Goal: Information Seeking & Learning: Learn about a topic

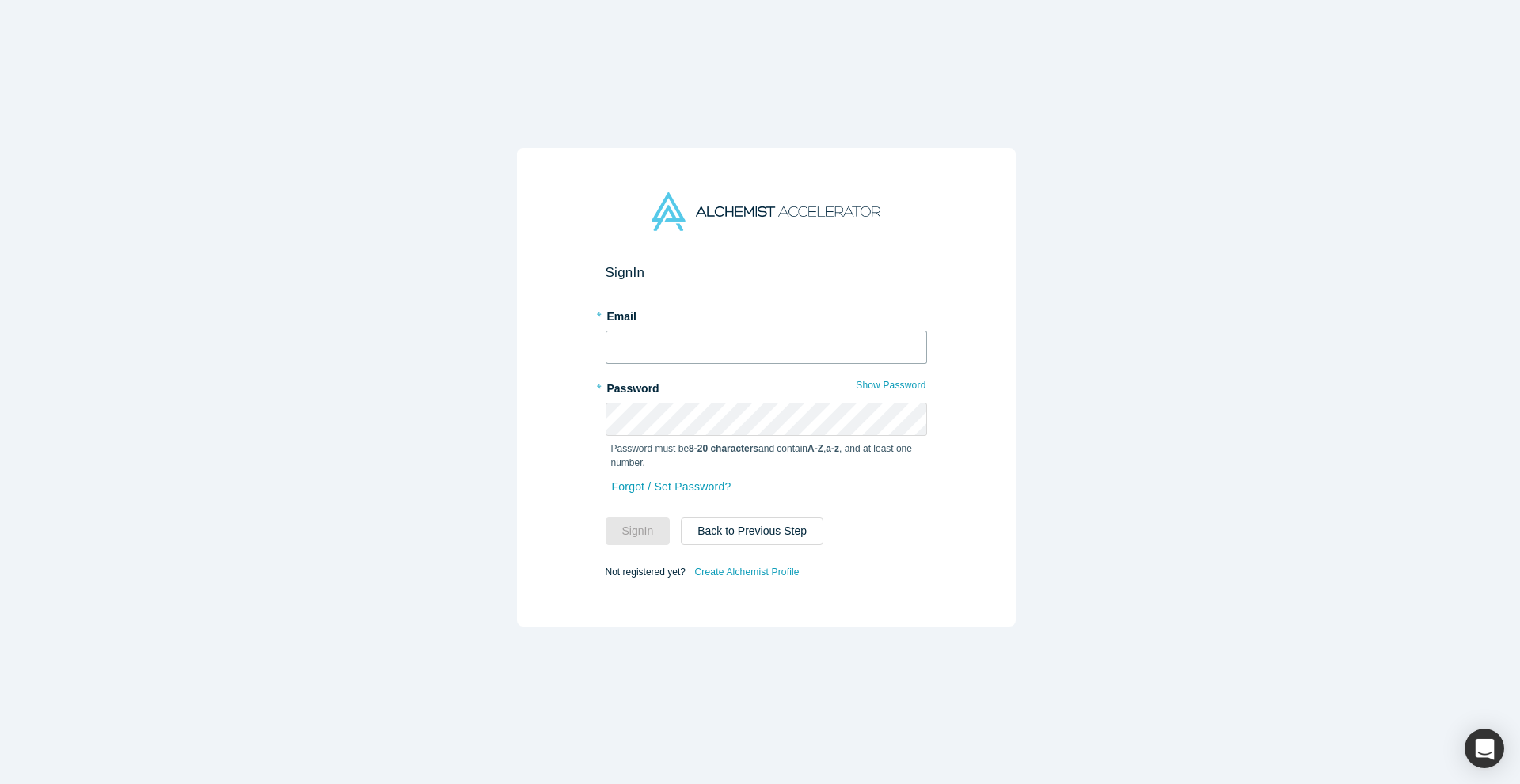
click at [769, 348] on input "text" at bounding box center [766, 347] width 322 height 33
paste input "[EMAIL_ADDRESS][DOMAIN_NAME]"
type input "[EMAIL_ADDRESS][DOMAIN_NAME]"
click at [642, 520] on button "Sign In" at bounding box center [638, 531] width 65 height 27
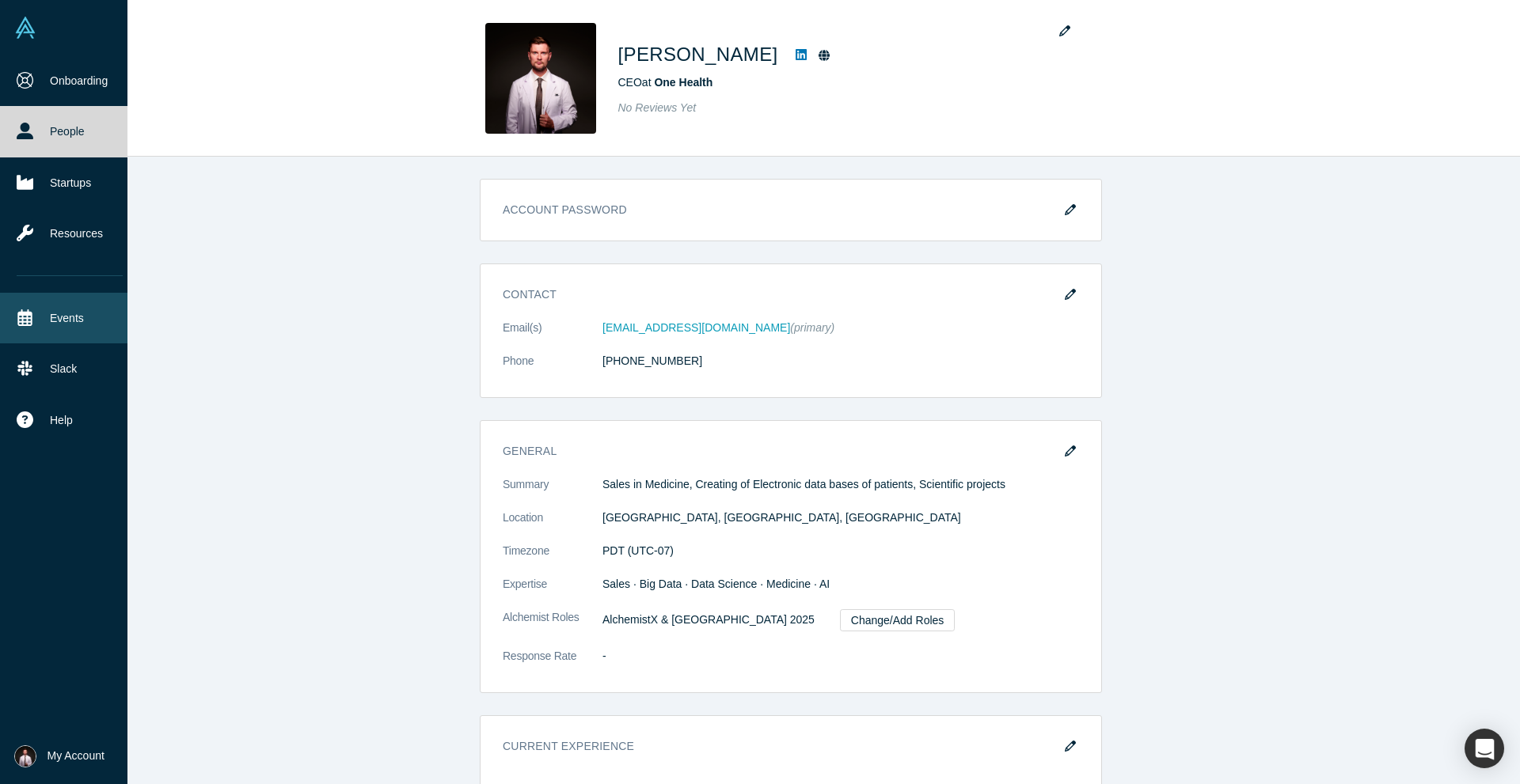
click at [72, 309] on link "Events" at bounding box center [69, 318] width 139 height 50
click at [62, 182] on link "Startups" at bounding box center [69, 182] width 139 height 50
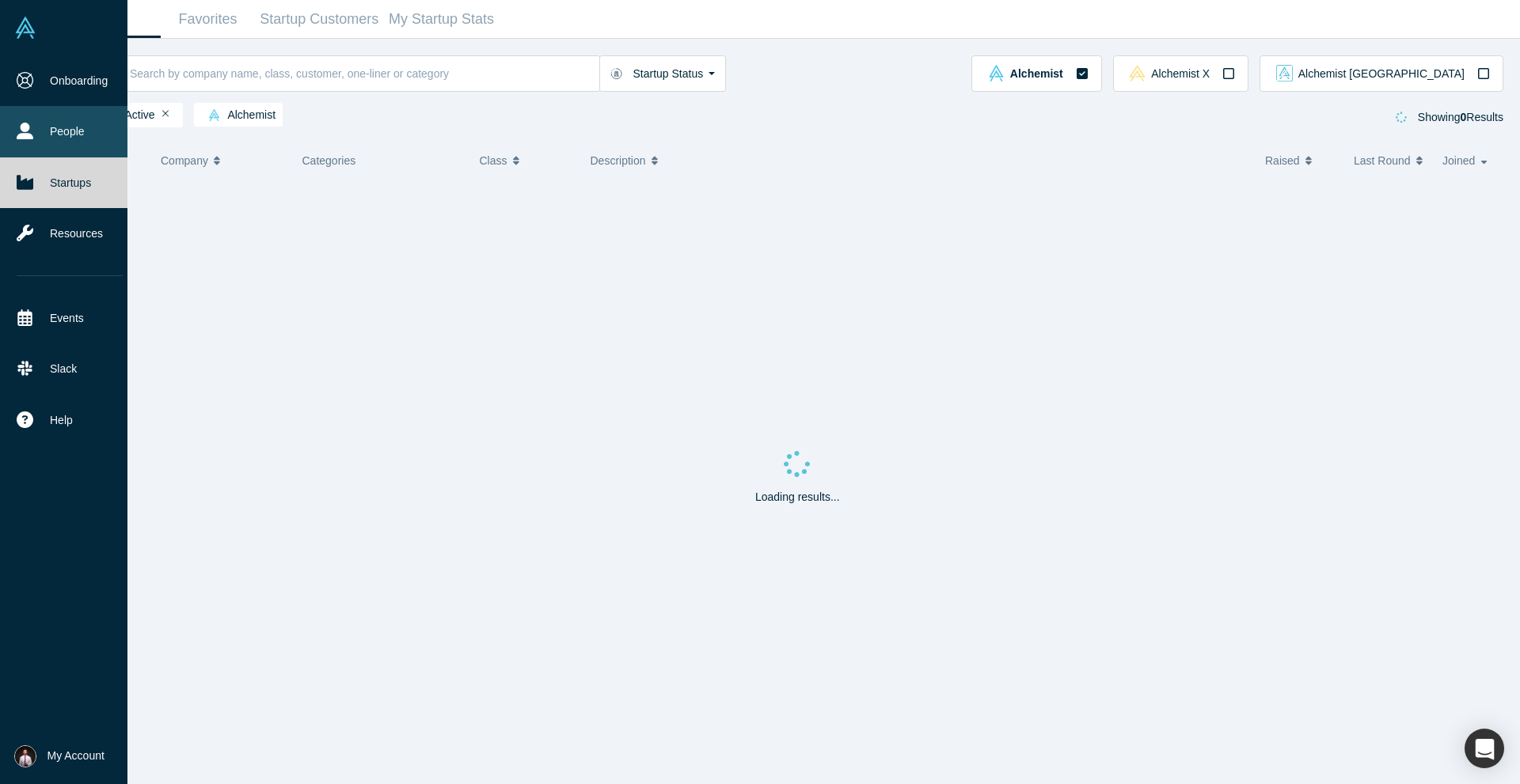
click at [65, 139] on link "People" at bounding box center [69, 131] width 139 height 50
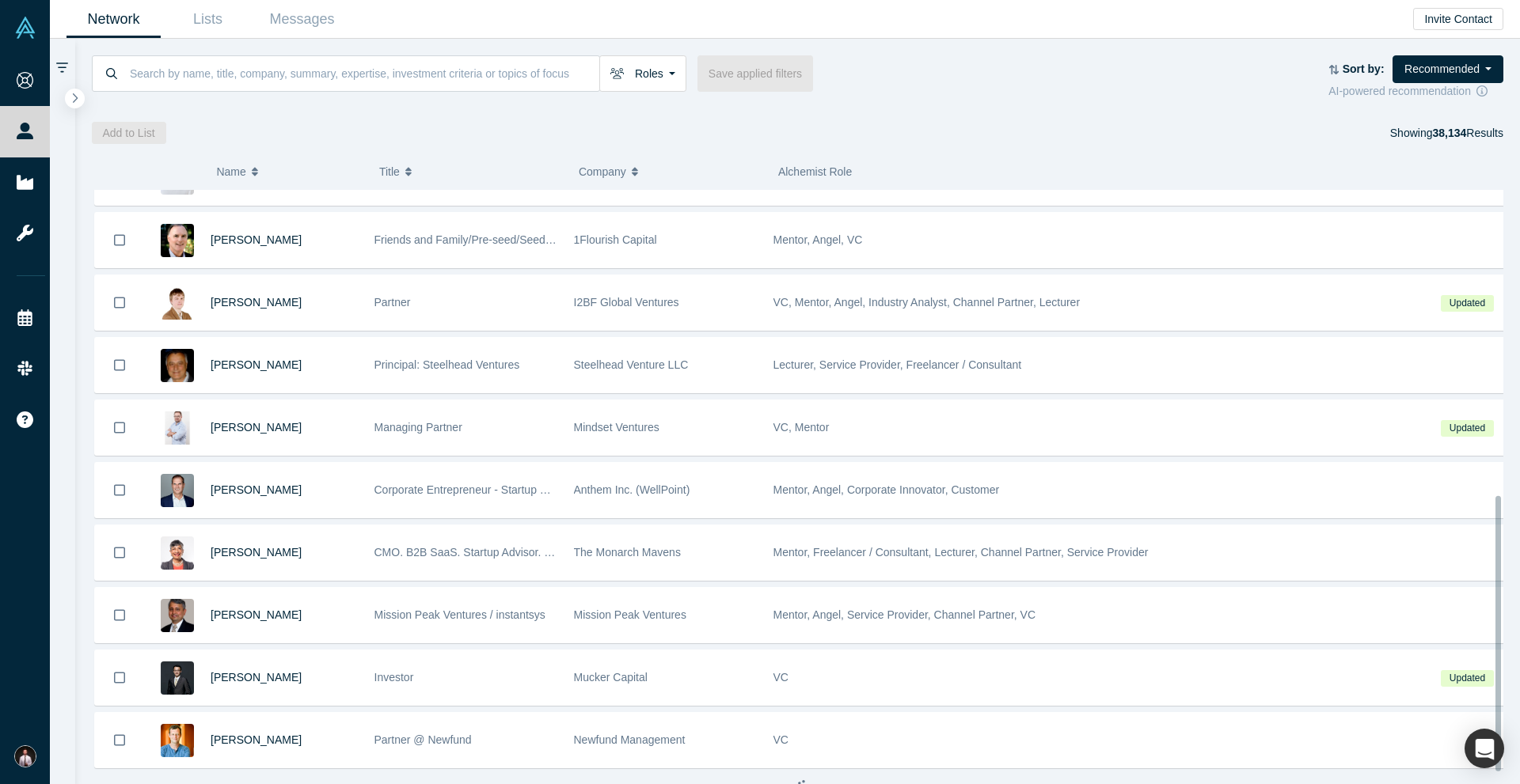
scroll to position [683, 0]
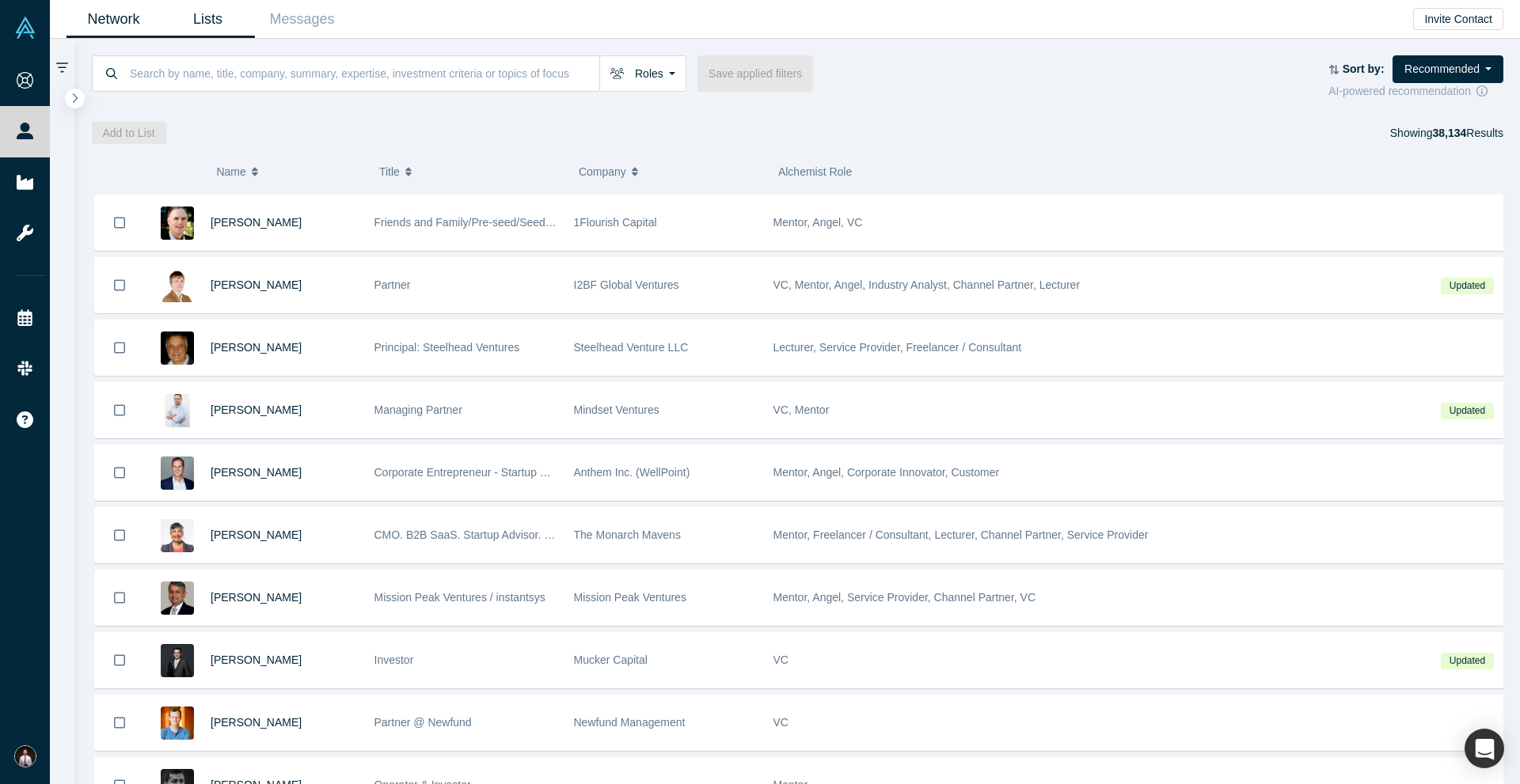
click at [215, 17] on link "Lists" at bounding box center [208, 20] width 94 height 38
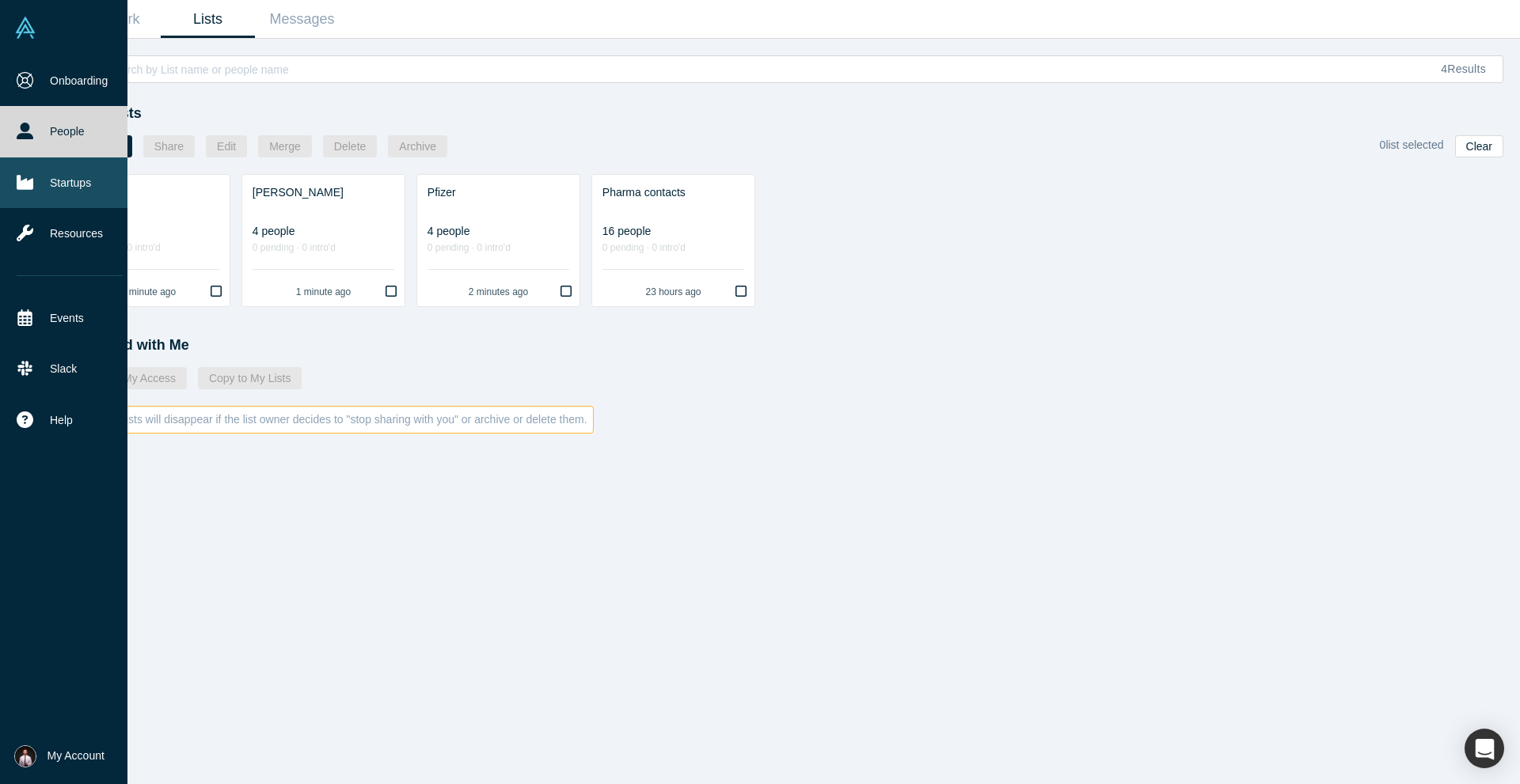
click at [68, 180] on link "Startups" at bounding box center [69, 182] width 139 height 50
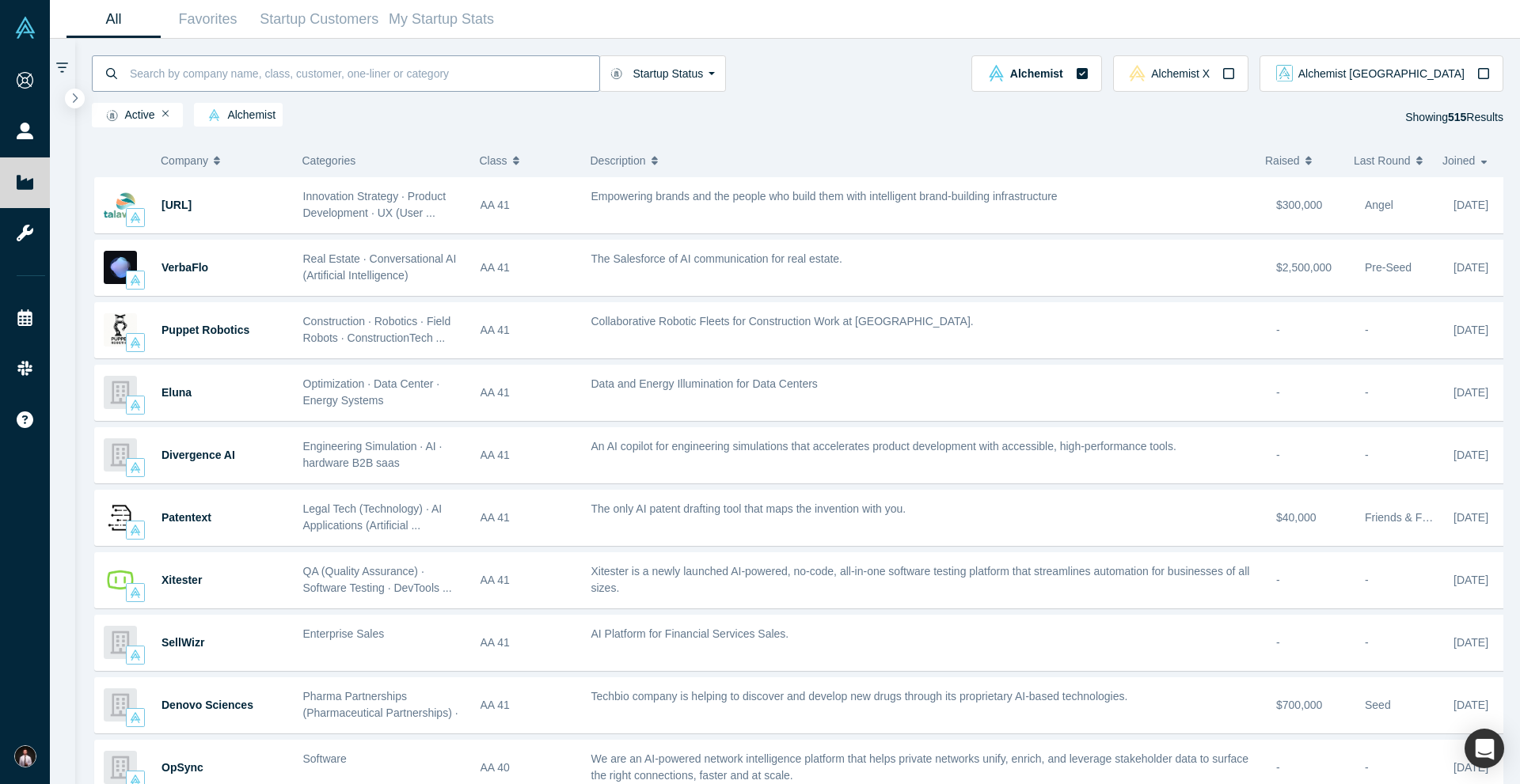
click at [512, 77] on input at bounding box center [364, 74] width 471 height 38
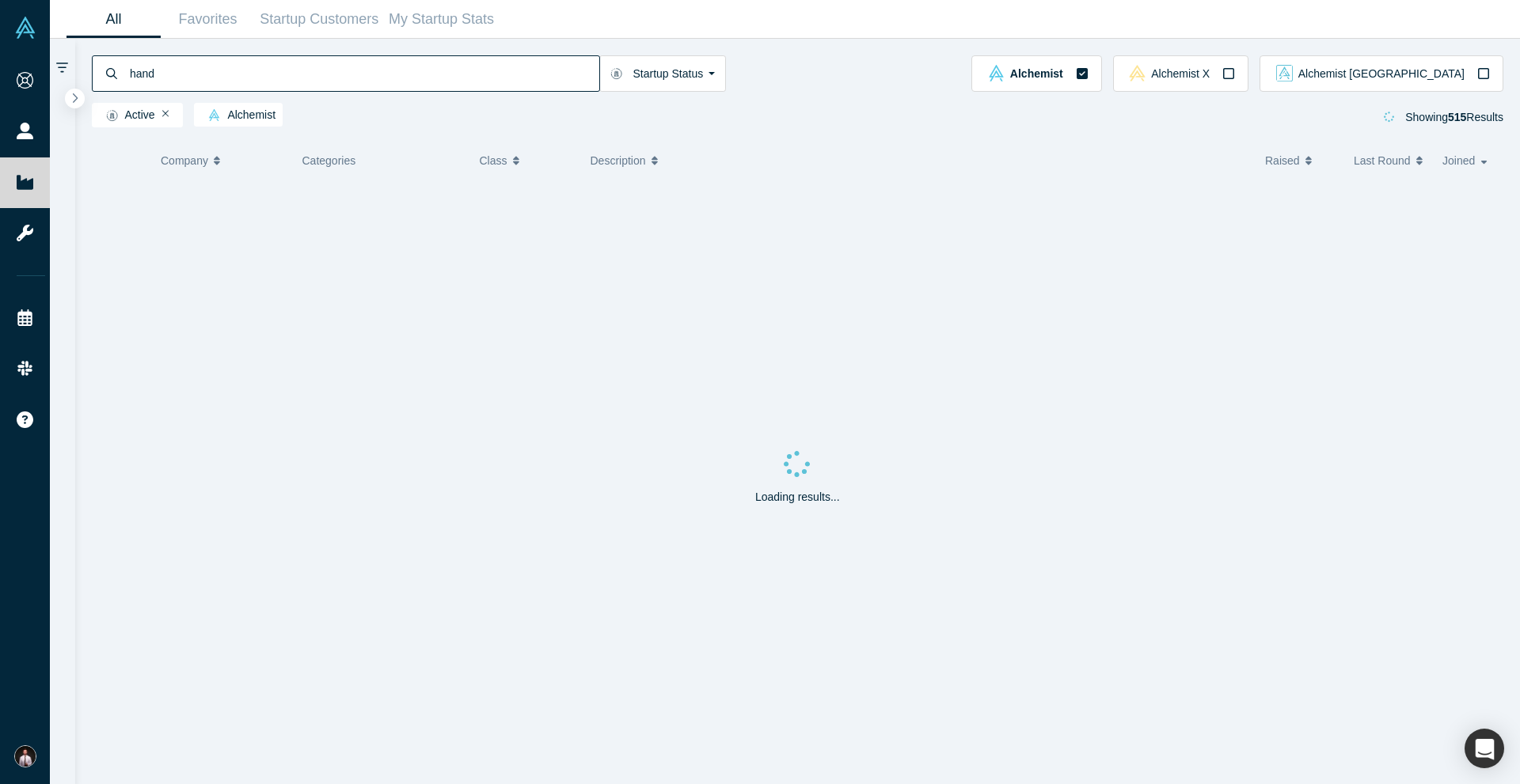
type input "handy"
drag, startPoint x: 210, startPoint y: 73, endPoint x: 98, endPoint y: 71, distance: 112.0
click at [98, 71] on div "handy" at bounding box center [346, 74] width 508 height 37
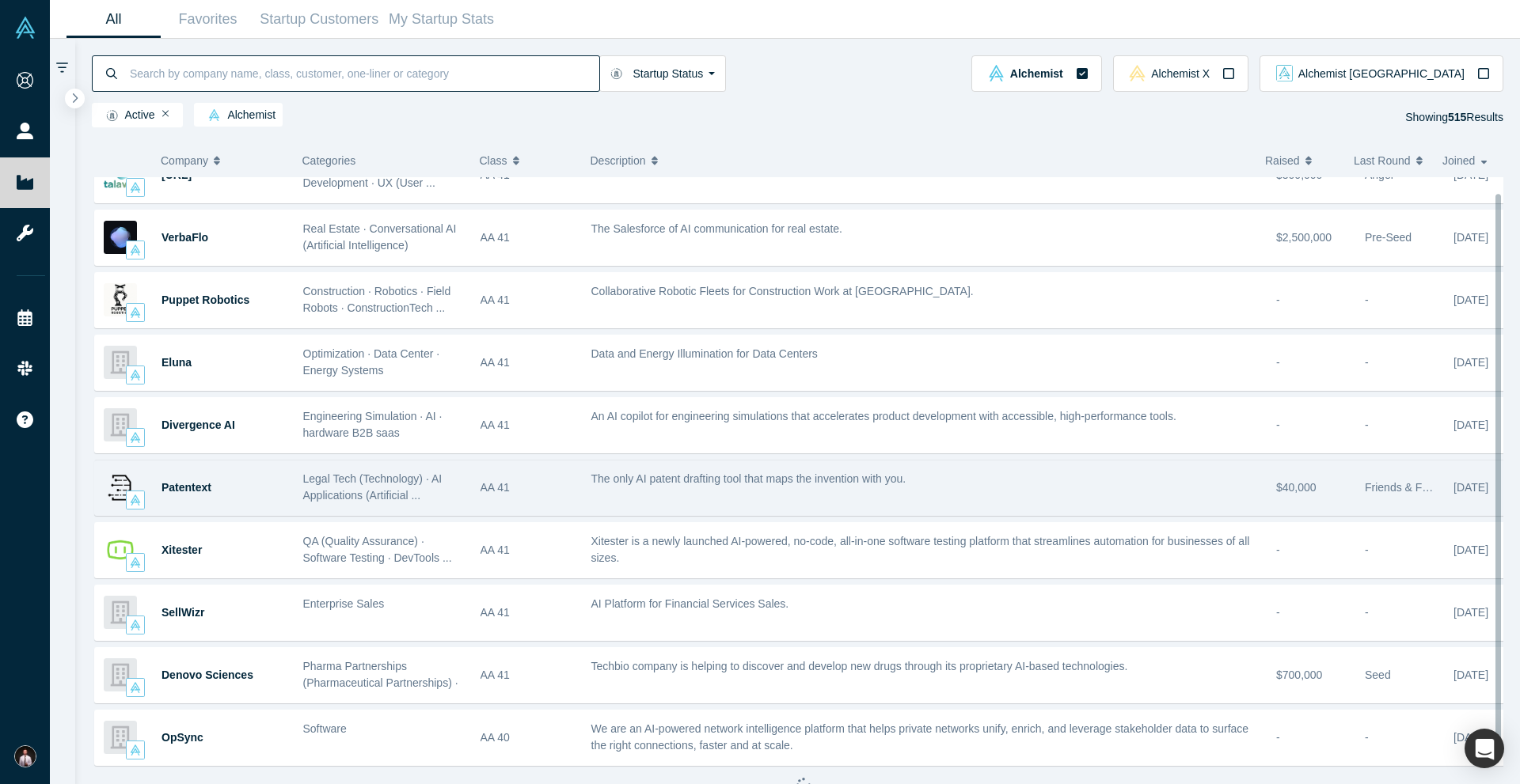
scroll to position [47, 0]
